Goal: Complete application form

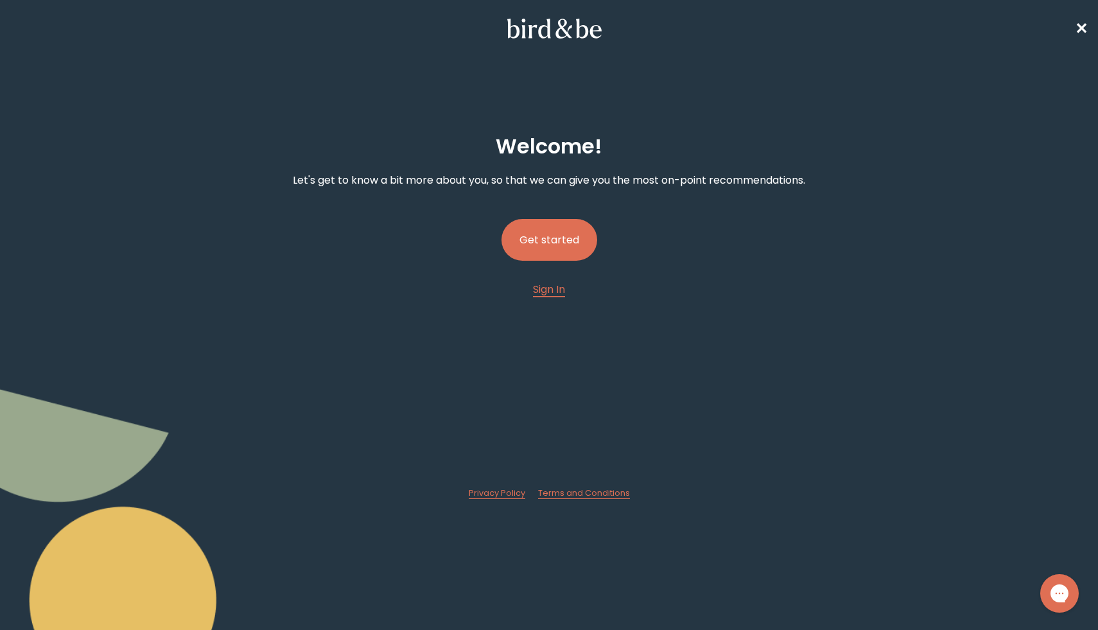
click at [569, 237] on button "Get started" at bounding box center [549, 240] width 96 height 42
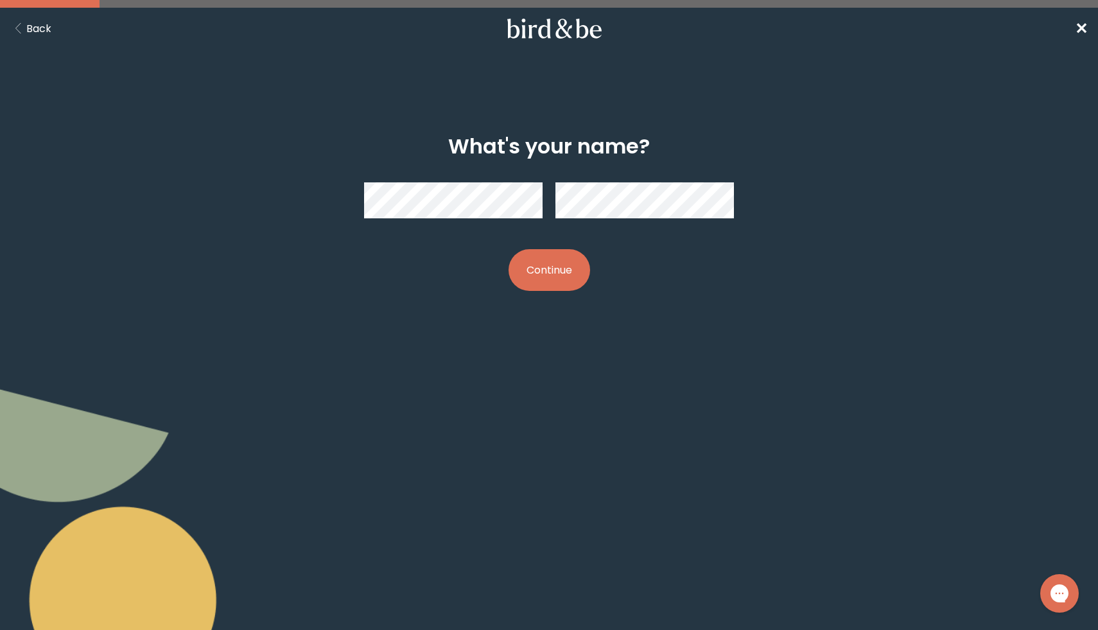
click at [575, 269] on button "Continue" at bounding box center [549, 270] width 82 height 42
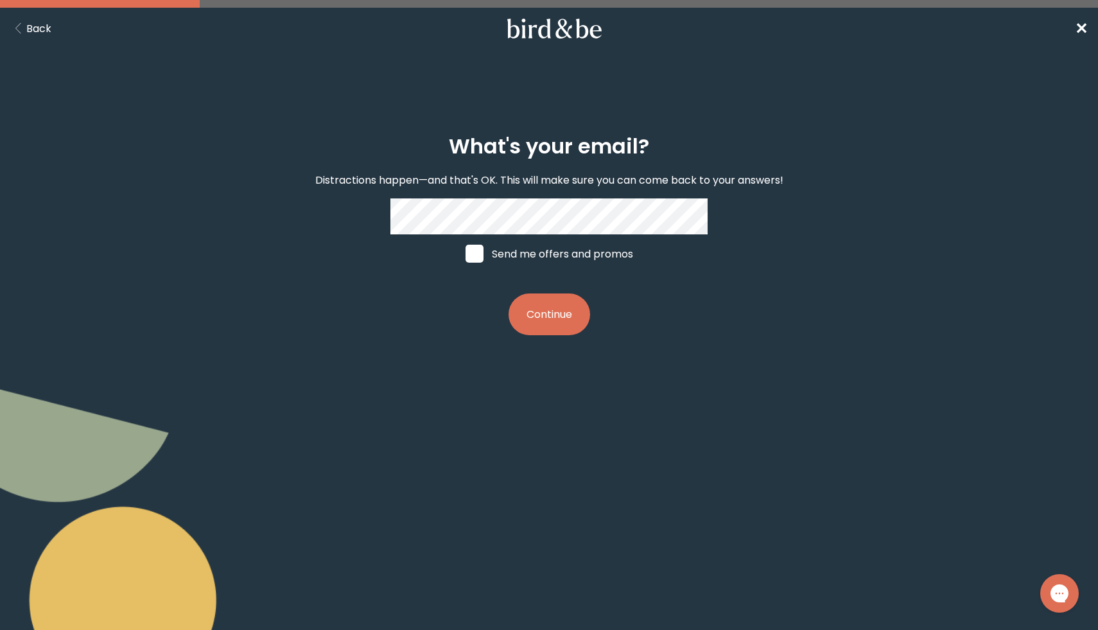
click at [531, 300] on button "Continue" at bounding box center [549, 314] width 82 height 42
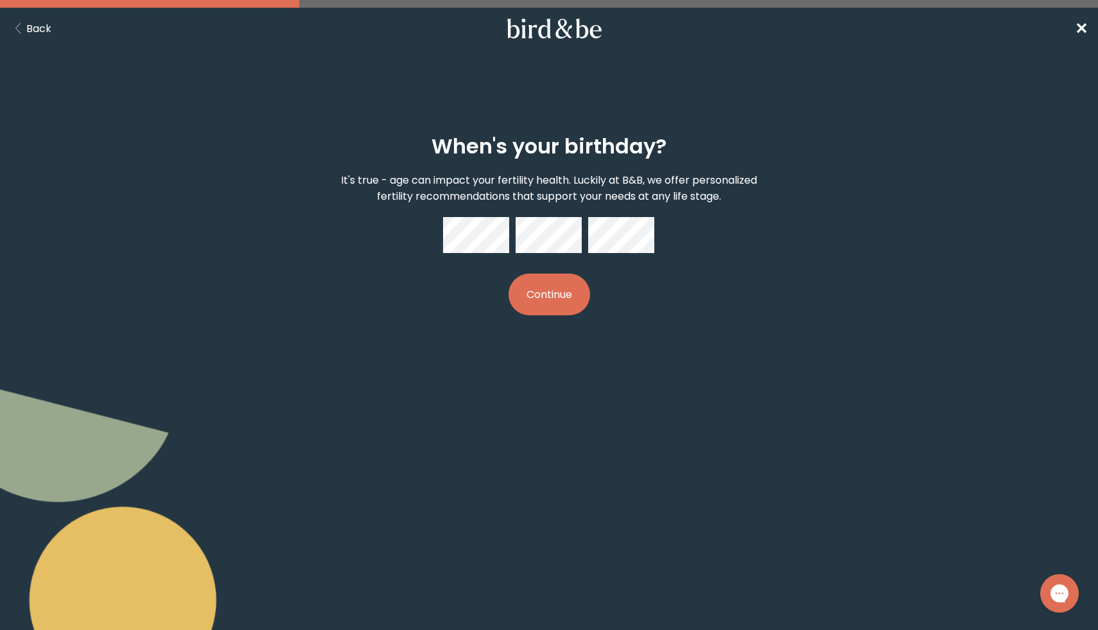
click at [557, 300] on button "Continue" at bounding box center [549, 294] width 82 height 42
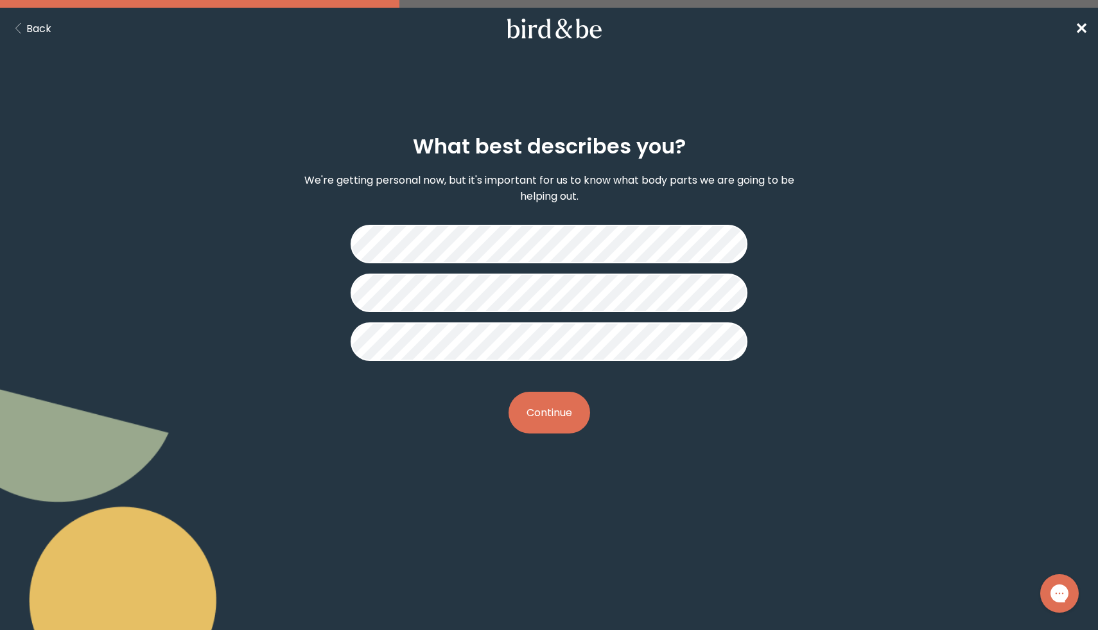
click at [553, 401] on button "Continue" at bounding box center [549, 413] width 82 height 42
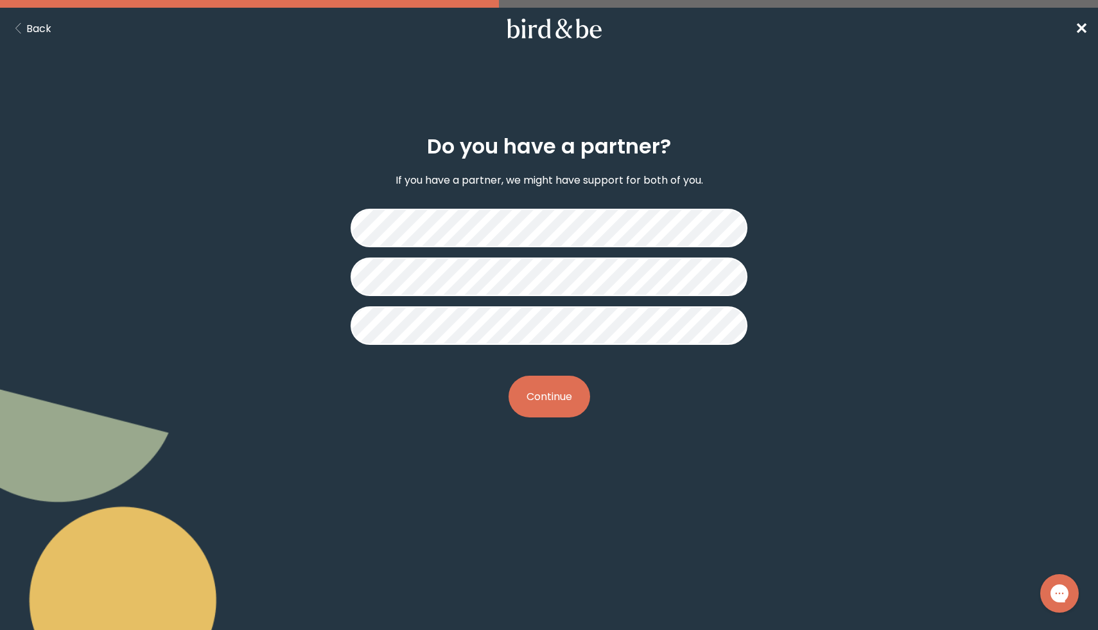
click at [557, 400] on button "Continue" at bounding box center [549, 396] width 82 height 42
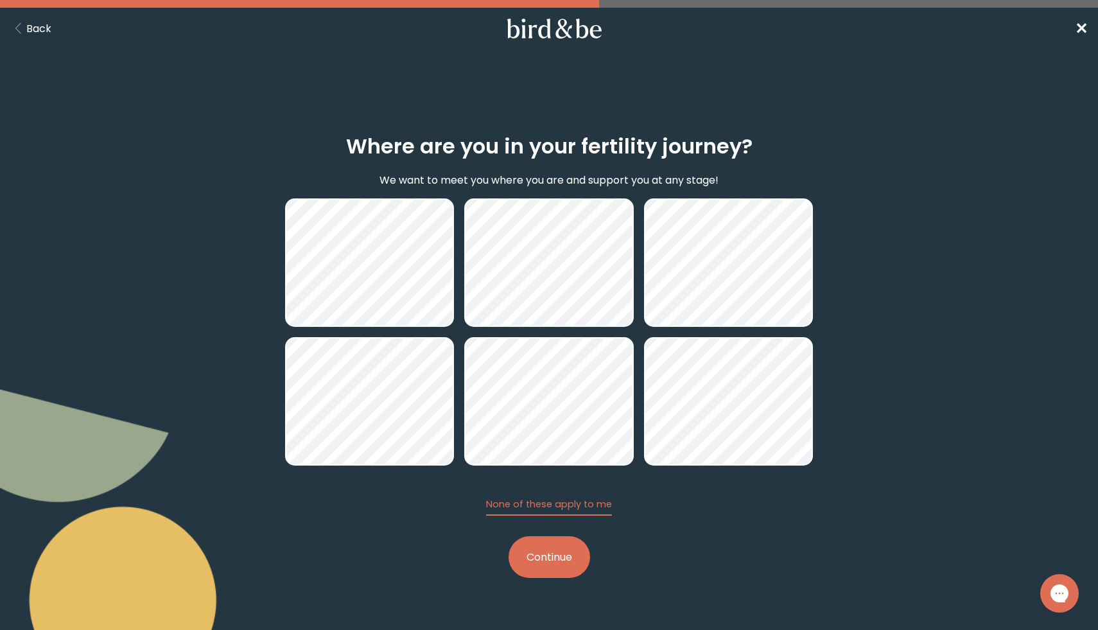
click at [556, 559] on button "Continue" at bounding box center [549, 557] width 82 height 42
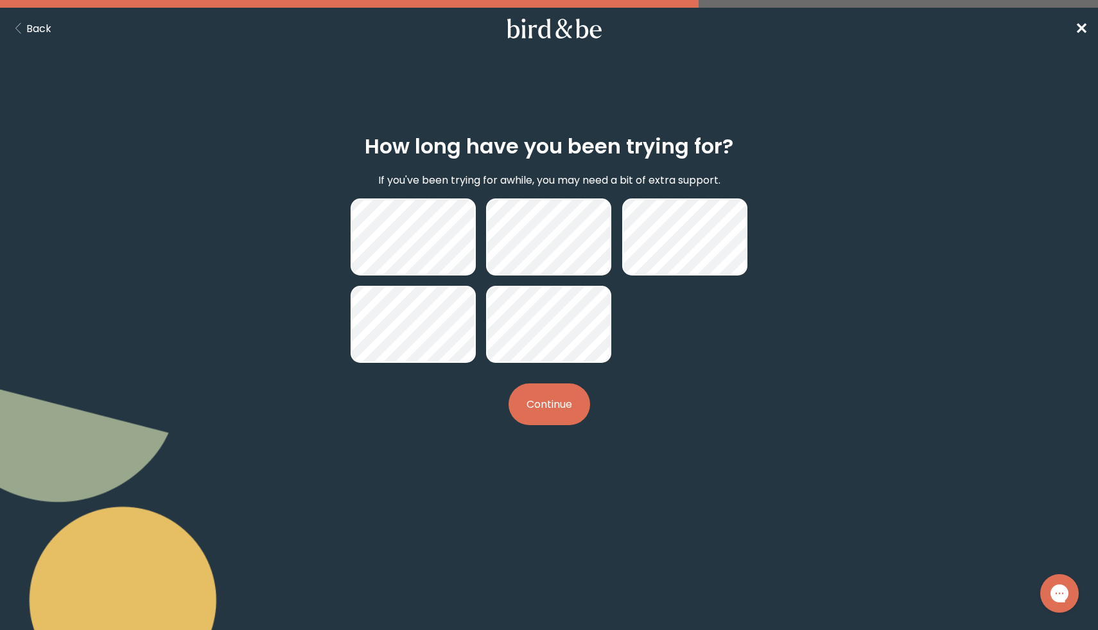
click at [562, 407] on button "Continue" at bounding box center [549, 404] width 82 height 42
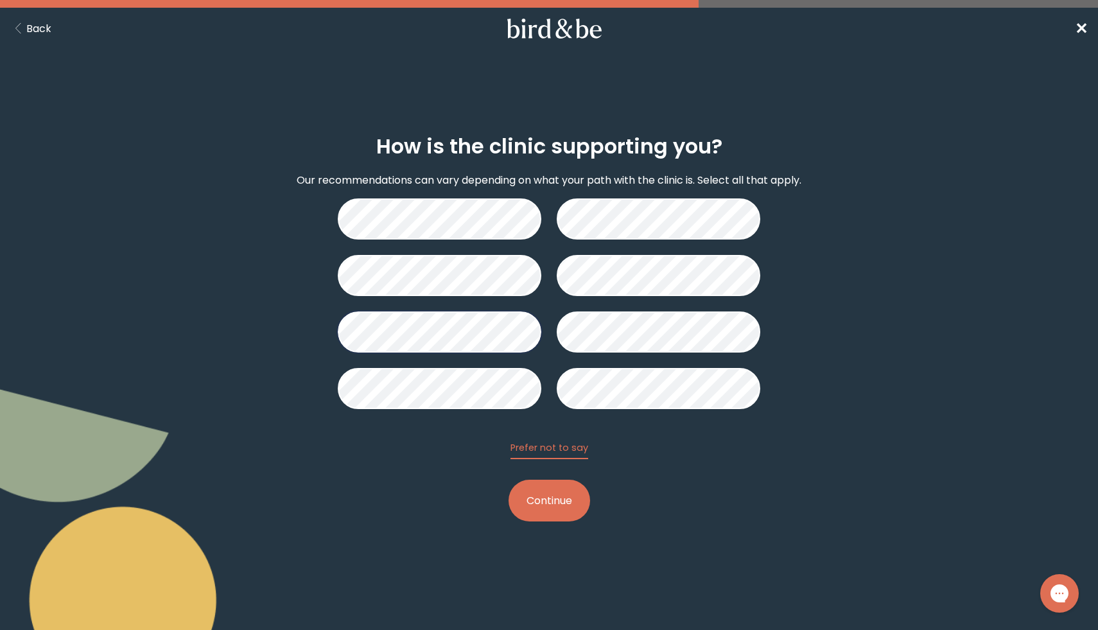
click at [540, 506] on button "Continue" at bounding box center [549, 500] width 82 height 42
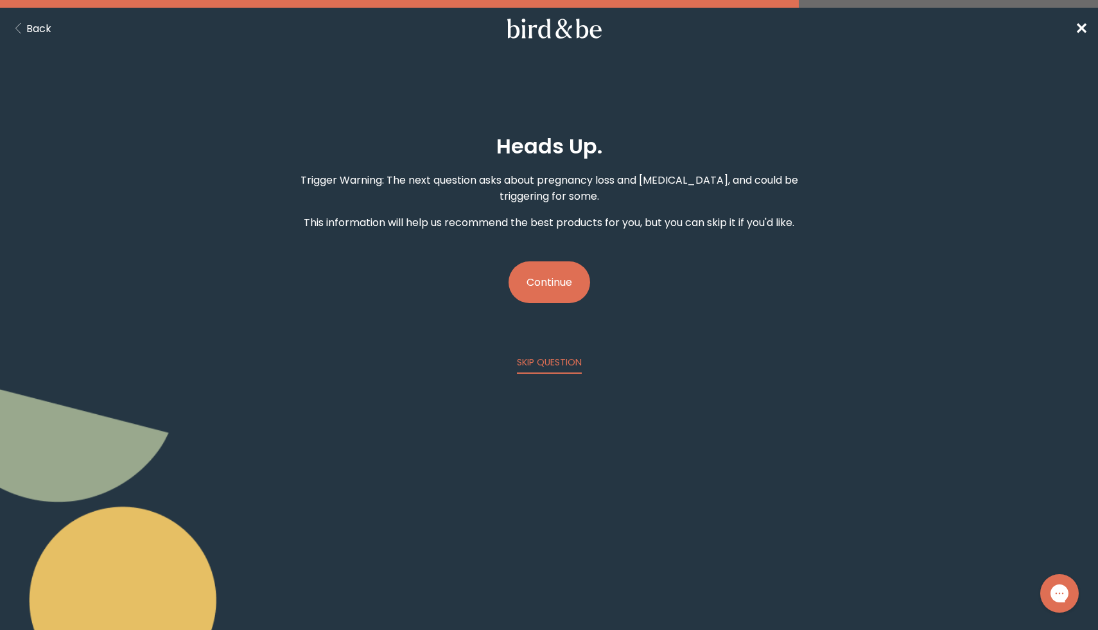
click at [537, 278] on button "Continue" at bounding box center [549, 282] width 82 height 42
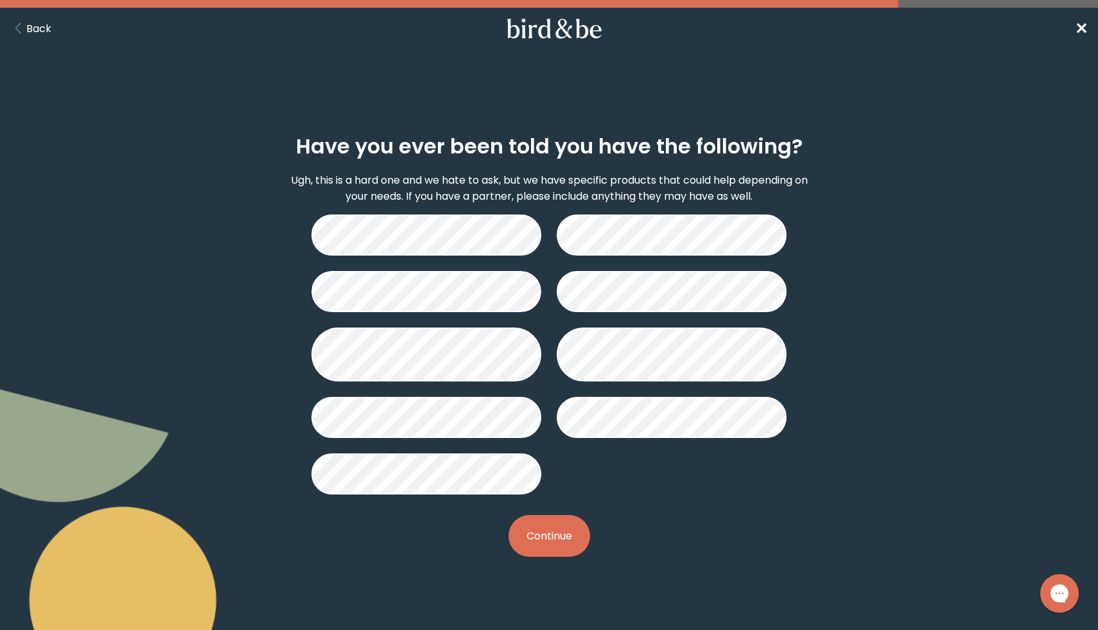
click at [545, 536] on button "Continue" at bounding box center [549, 536] width 82 height 42
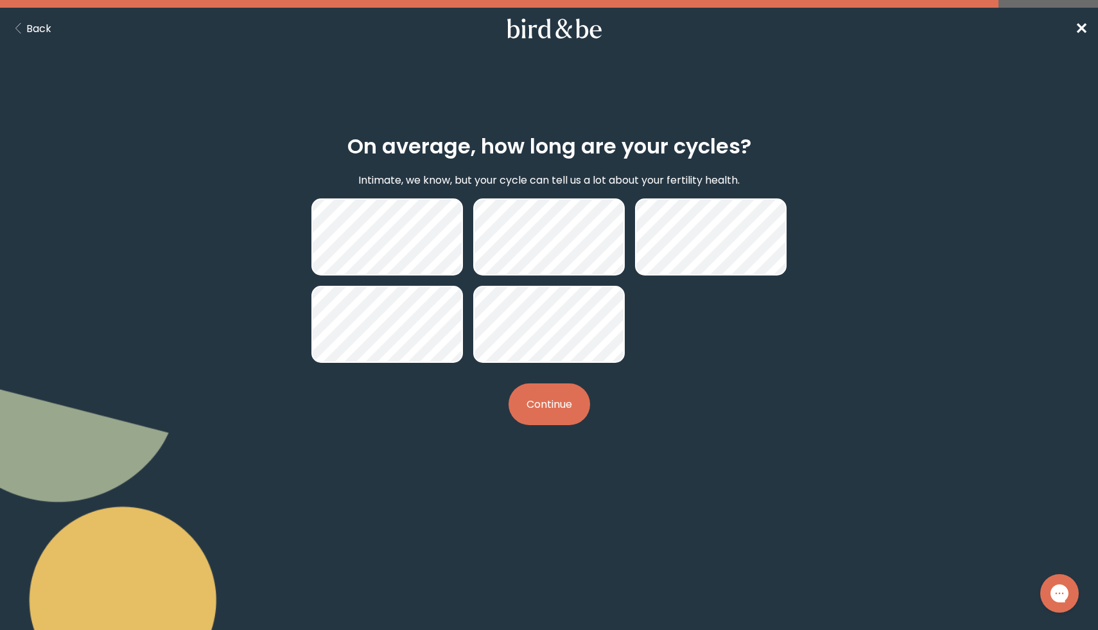
click at [537, 411] on button "Continue" at bounding box center [549, 404] width 82 height 42
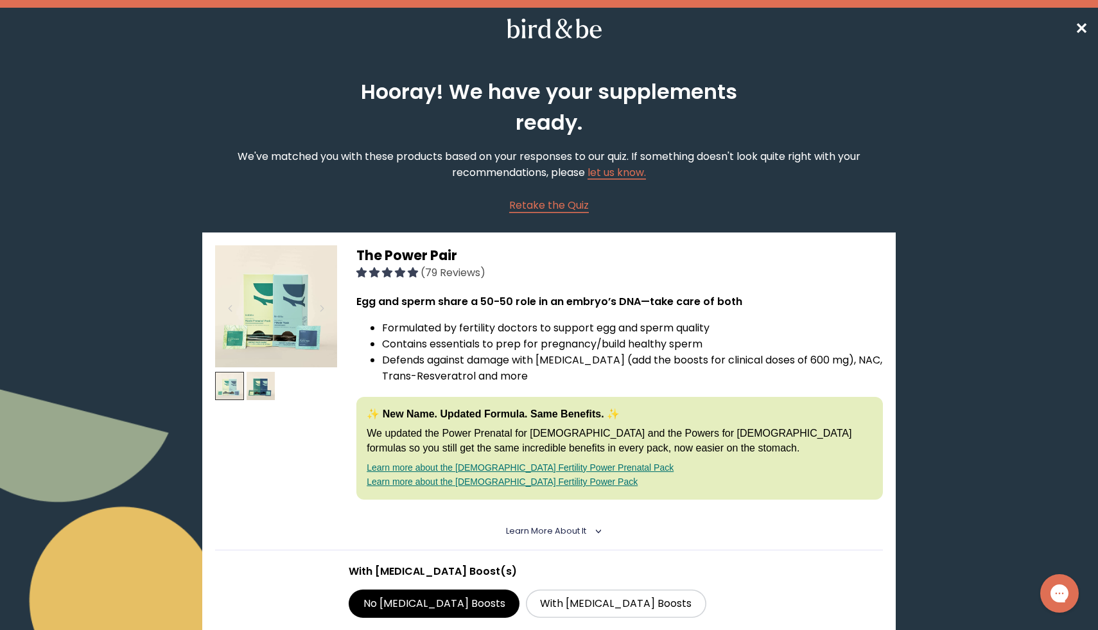
click at [232, 394] on img at bounding box center [229, 386] width 29 height 29
click at [264, 386] on img at bounding box center [260, 386] width 29 height 29
click at [229, 383] on img at bounding box center [229, 386] width 29 height 29
click at [444, 462] on link "Learn more about the [DEMOGRAPHIC_DATA] Fertility Power Prenatal Pack" at bounding box center [520, 467] width 307 height 10
